Goal: Find specific page/section: Find specific page/section

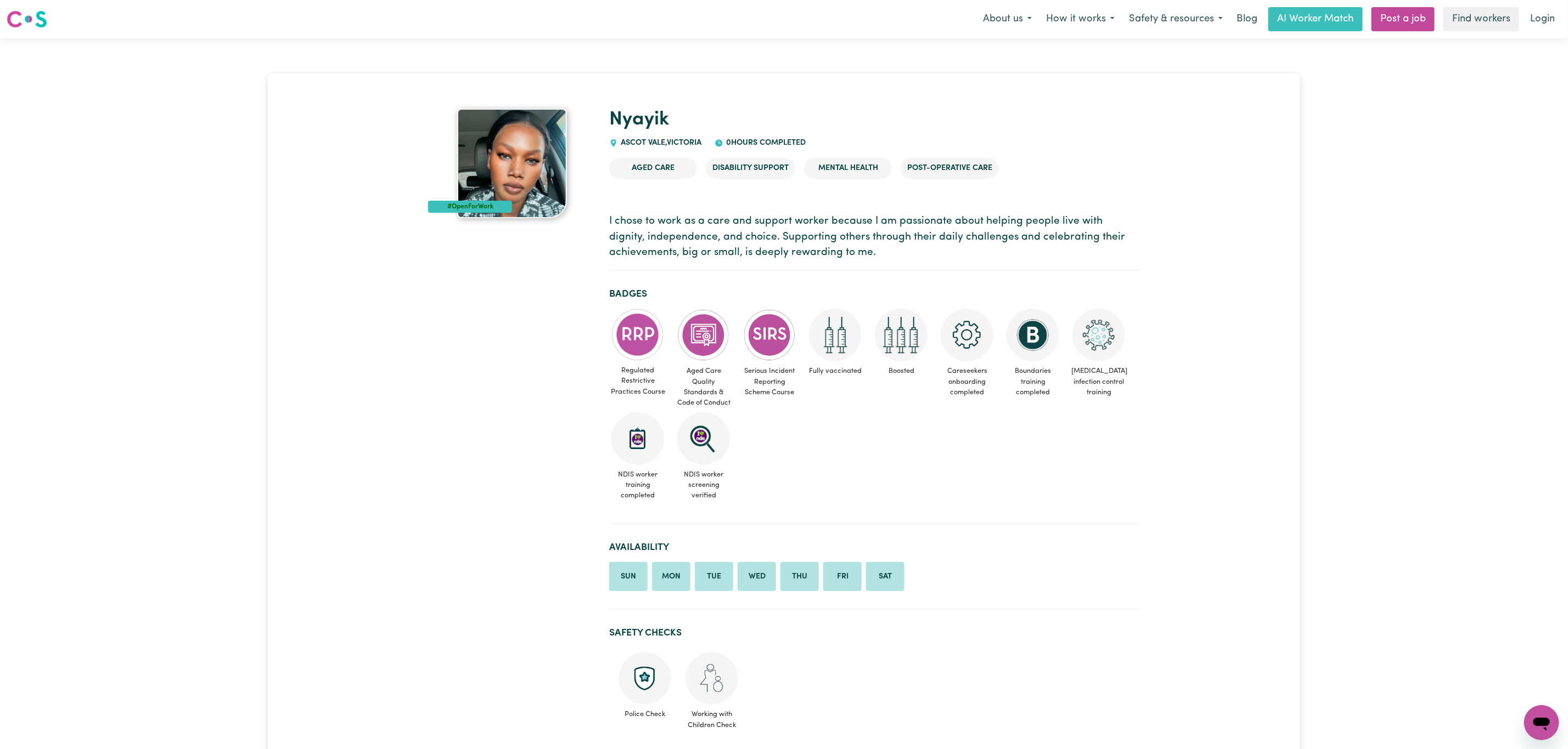
click at [502, 157] on img at bounding box center [512, 163] width 109 height 109
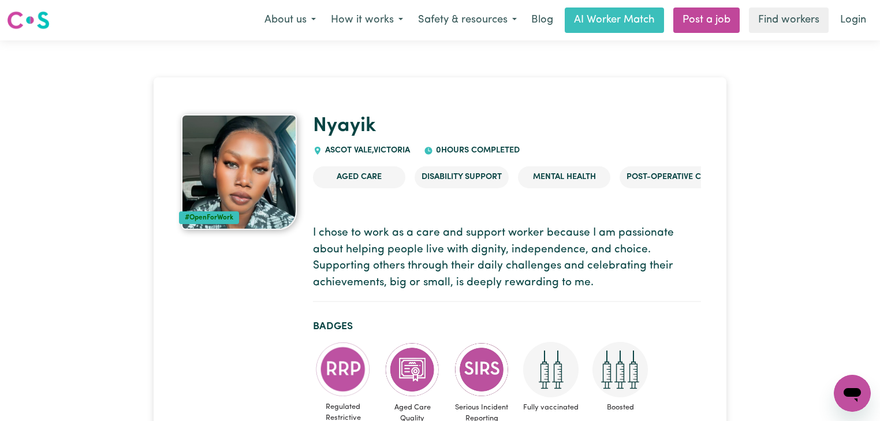
drag, startPoint x: 408, startPoint y: 120, endPoint x: 408, endPoint y: 110, distance: 9.8
